Goal: Task Accomplishment & Management: Use online tool/utility

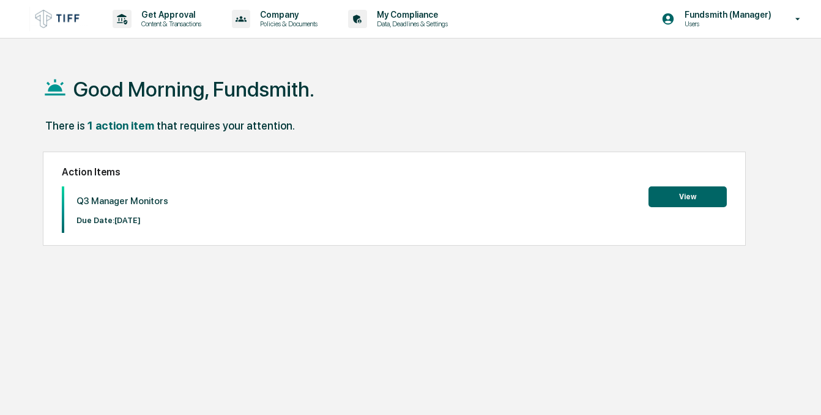
click at [701, 191] on button "View" at bounding box center [688, 197] width 78 height 21
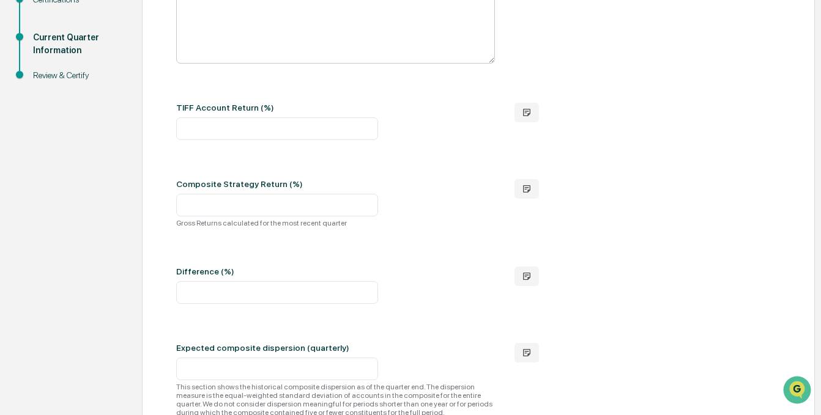
scroll to position [485, 0]
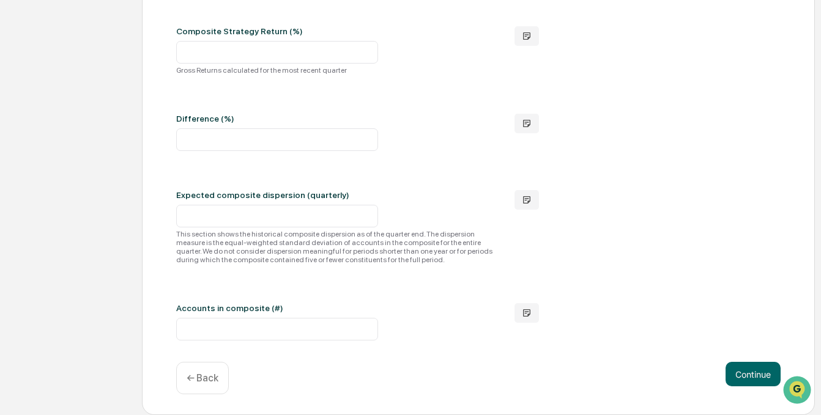
click at [211, 379] on p "← Back" at bounding box center [203, 379] width 32 height 12
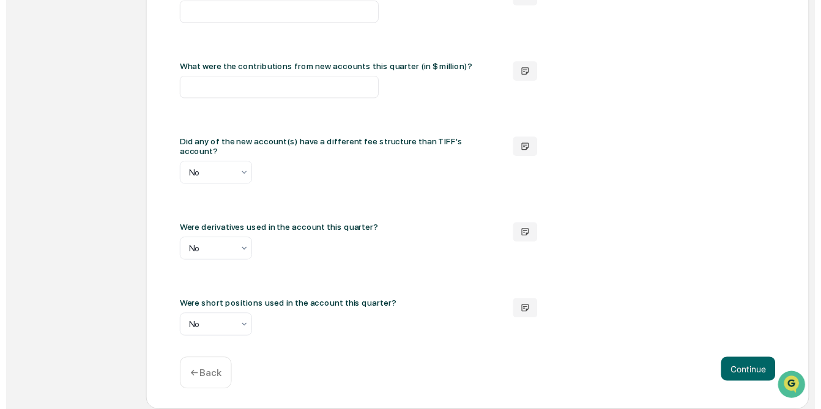
scroll to position [855, 0]
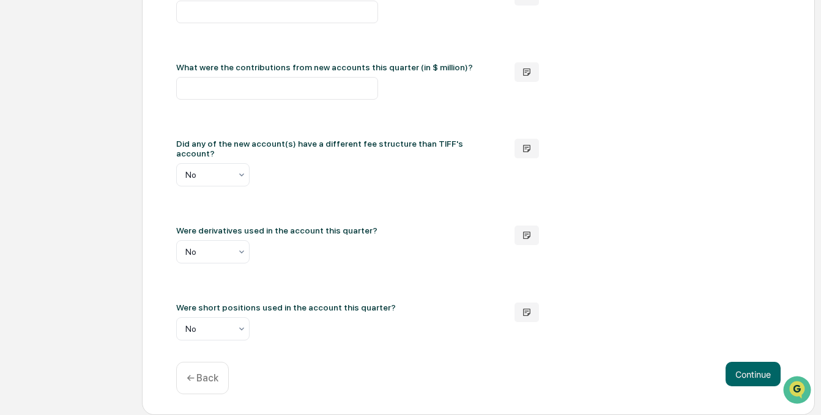
click at [207, 377] on p "← Back" at bounding box center [203, 379] width 32 height 12
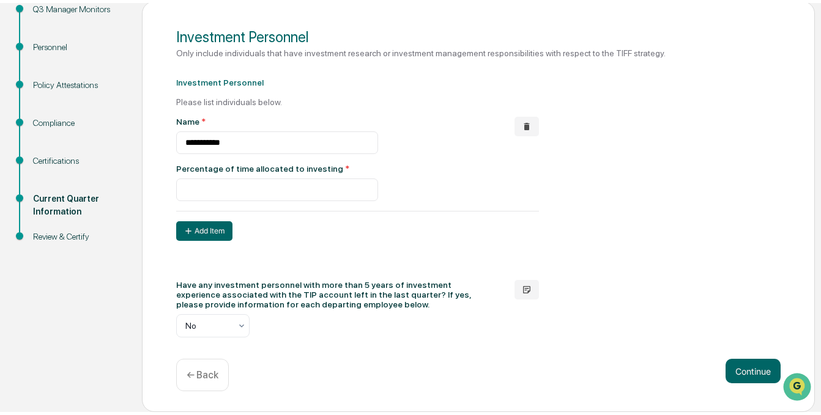
scroll to position [166, 0]
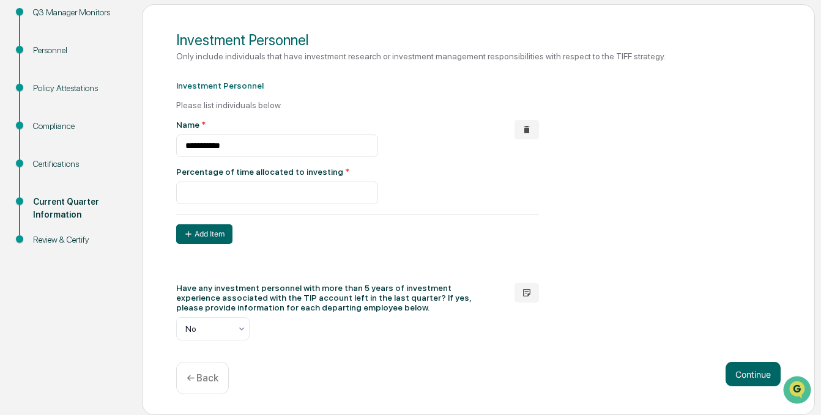
click at [209, 377] on p "← Back" at bounding box center [203, 379] width 32 height 12
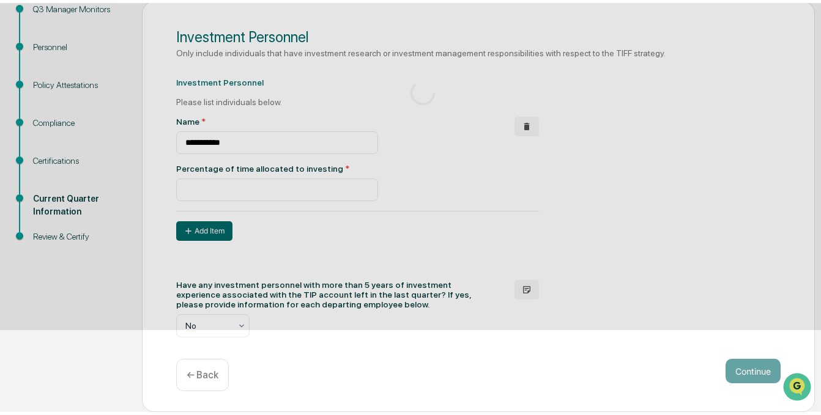
scroll to position [403, 0]
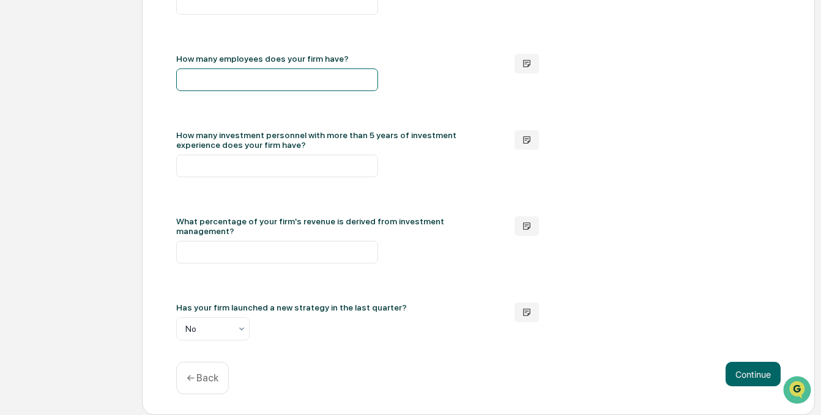
click at [231, 89] on input "**" at bounding box center [277, 80] width 202 height 23
type input "**"
click at [753, 376] on button "Continue" at bounding box center [753, 374] width 55 height 24
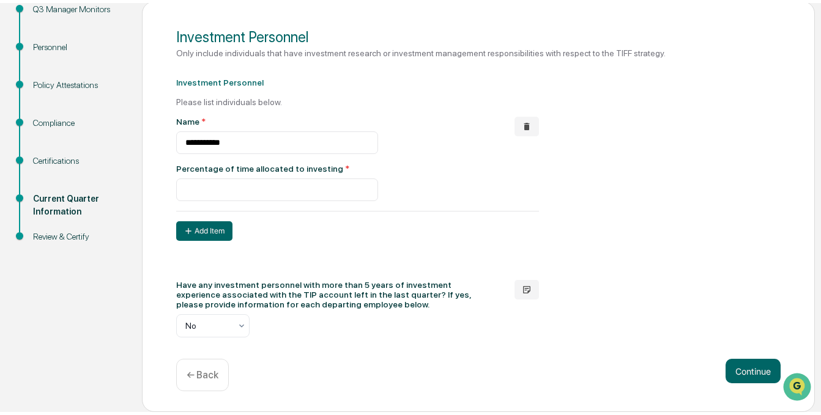
scroll to position [166, 0]
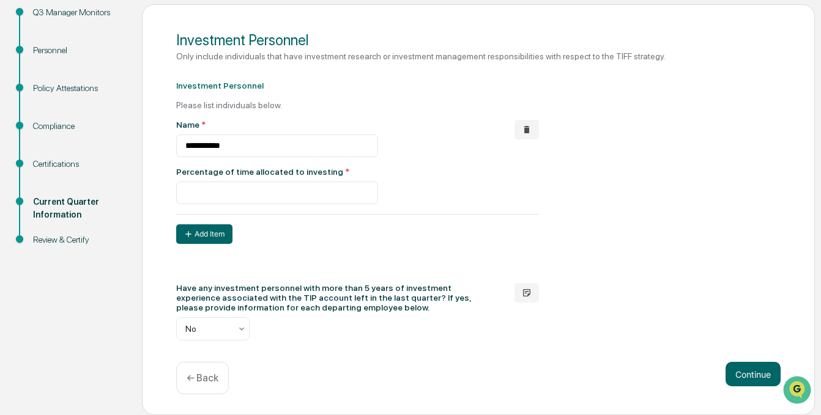
click at [753, 376] on button "Continue" at bounding box center [753, 374] width 55 height 24
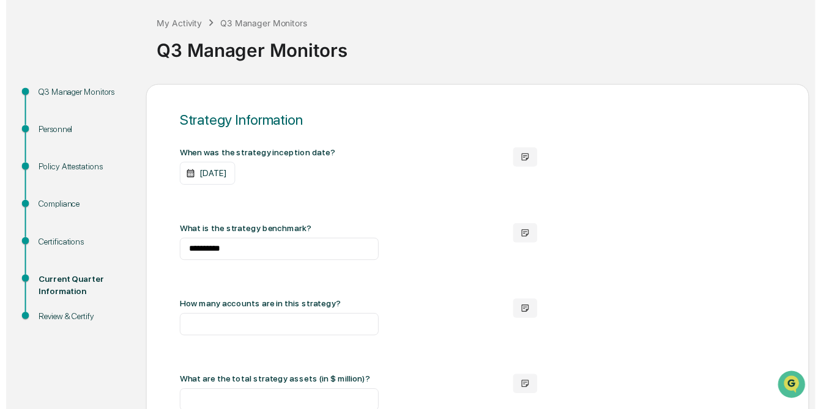
scroll to position [855, 0]
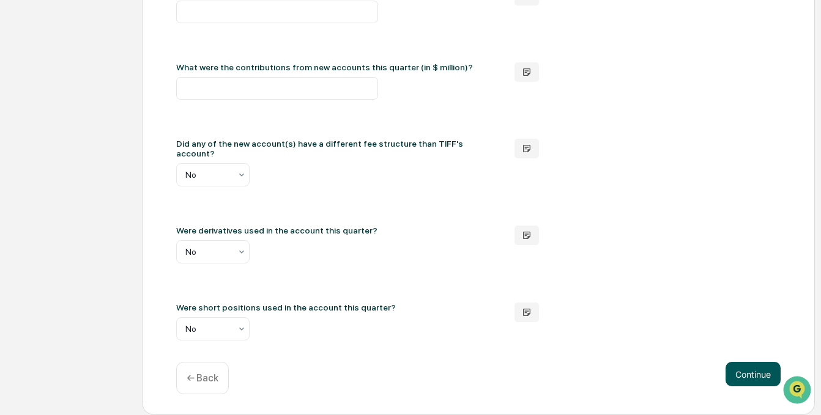
click at [751, 374] on button "Continue" at bounding box center [753, 374] width 55 height 24
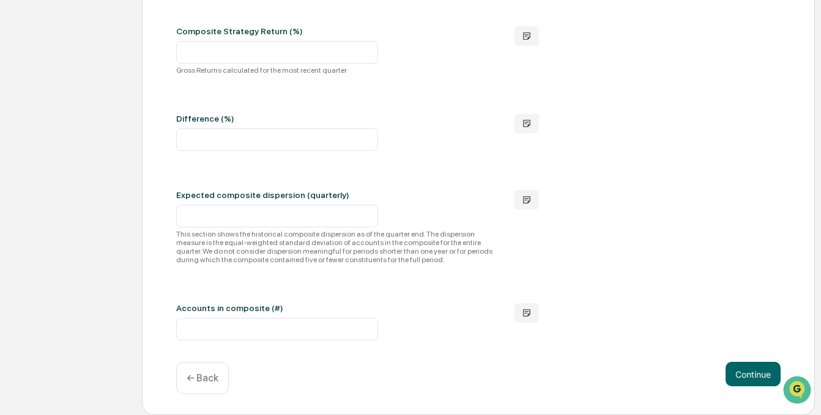
scroll to position [0, 0]
